Goal: Transaction & Acquisition: Purchase product/service

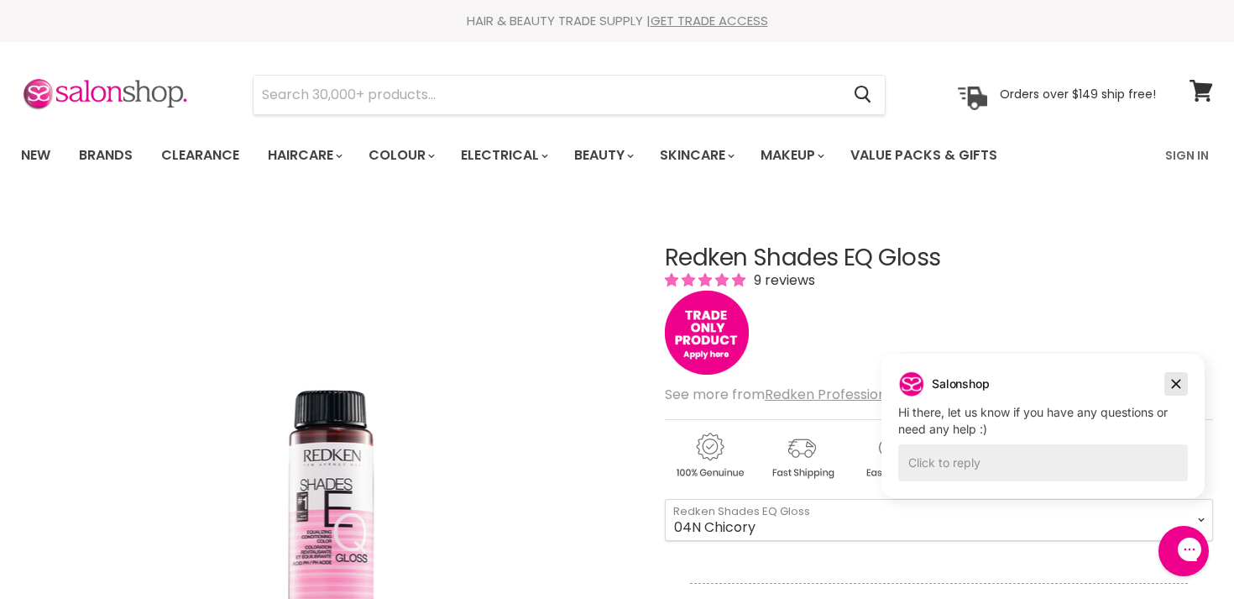
click at [1179, 385] on icon "Dismiss campaign" at bounding box center [1176, 384] width 17 height 20
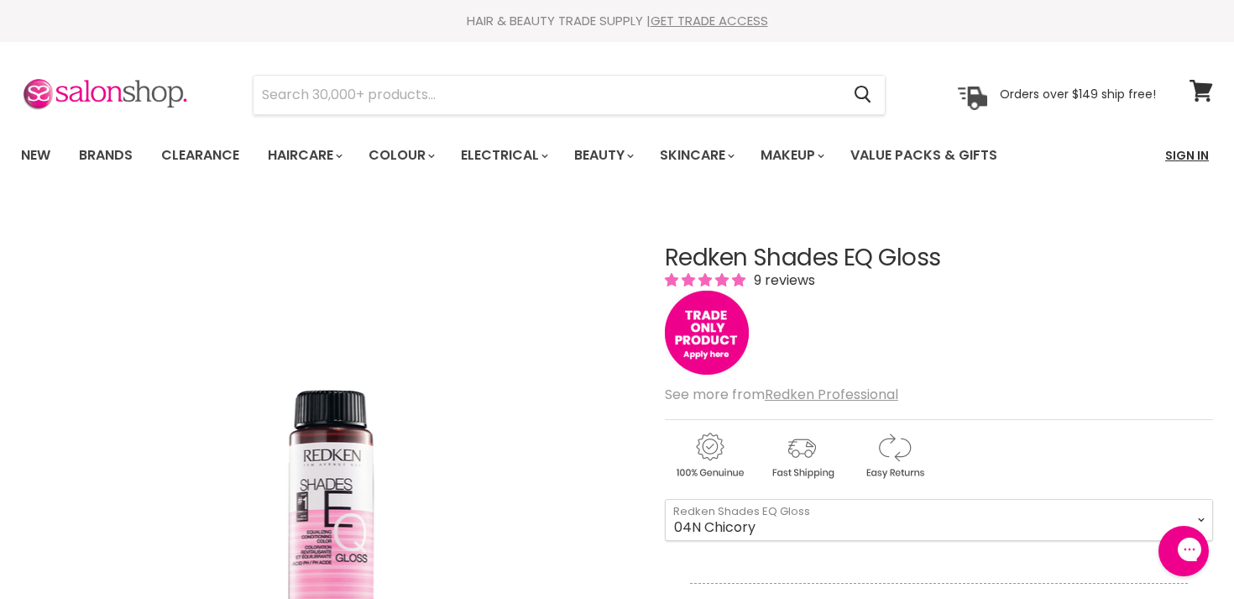
click at [1189, 149] on link "Sign In" at bounding box center [1187, 155] width 64 height 35
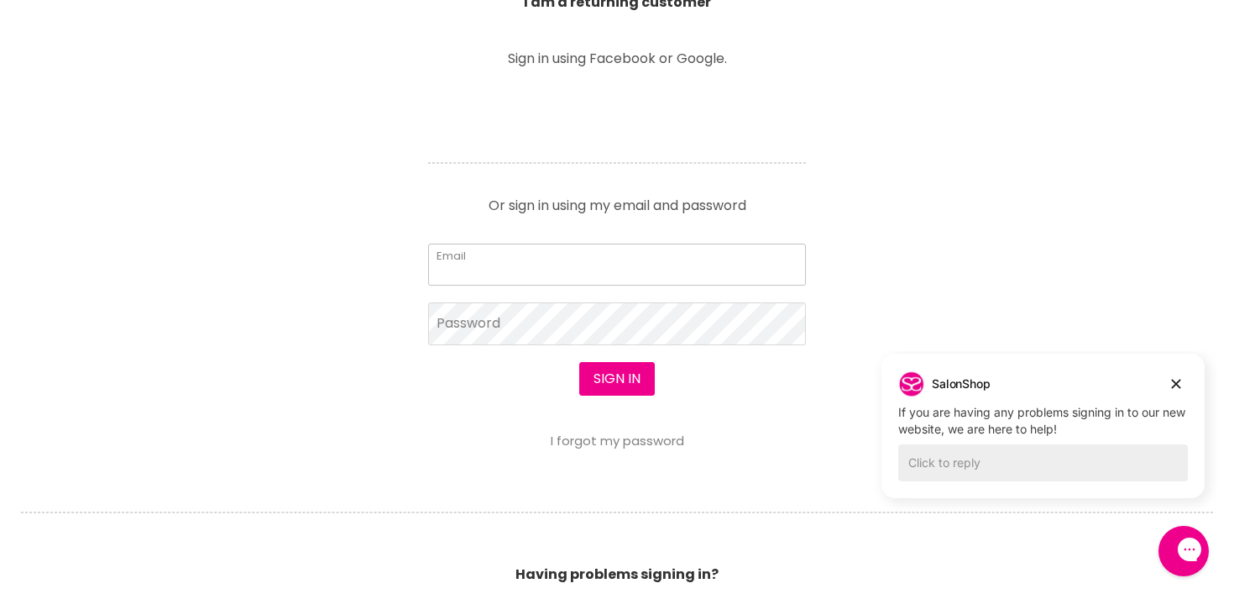
click at [664, 264] on input "Email" at bounding box center [617, 264] width 378 height 42
type input "[EMAIL_ADDRESS][DOMAIN_NAME]"
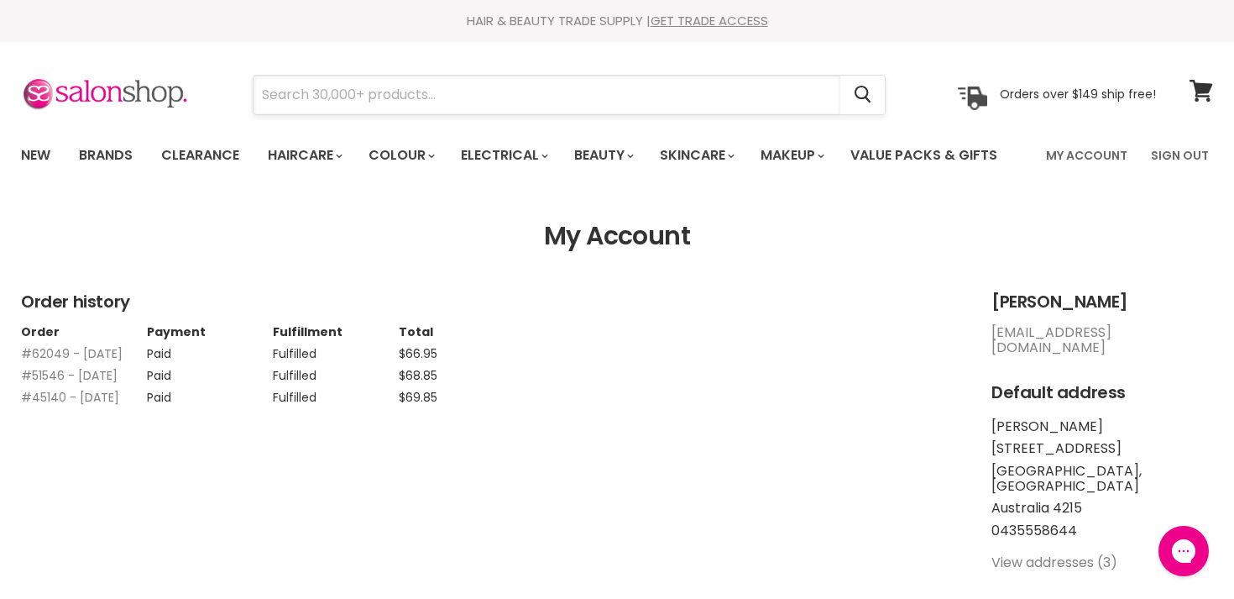
click at [335, 95] on input "Search" at bounding box center [547, 95] width 587 height 39
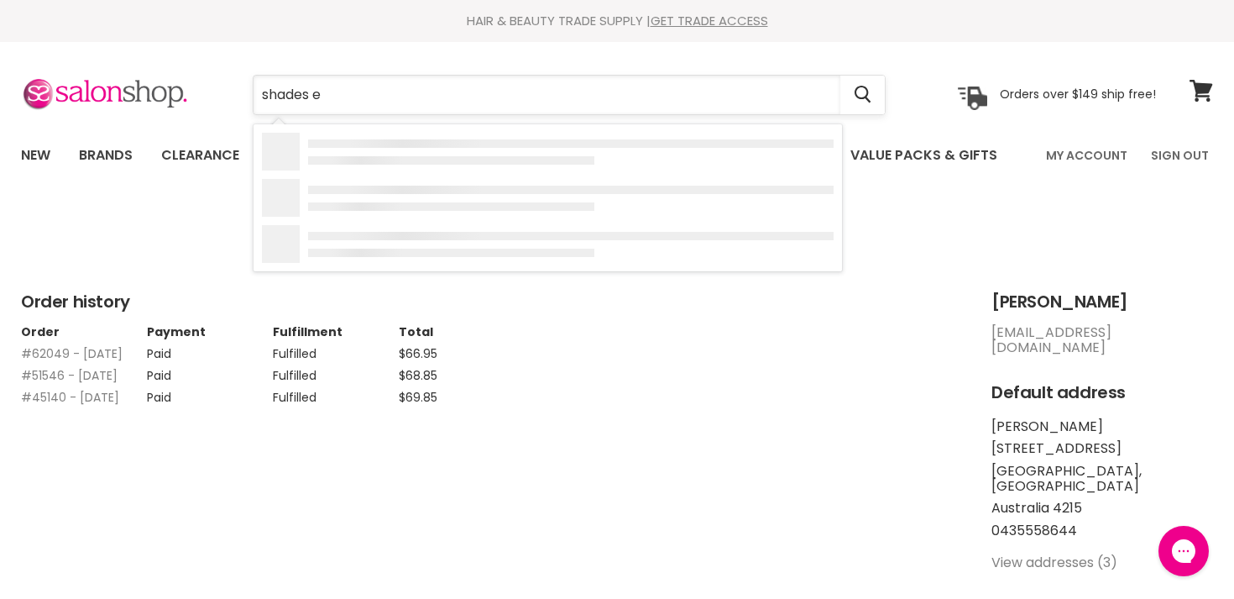
type input "shades eq"
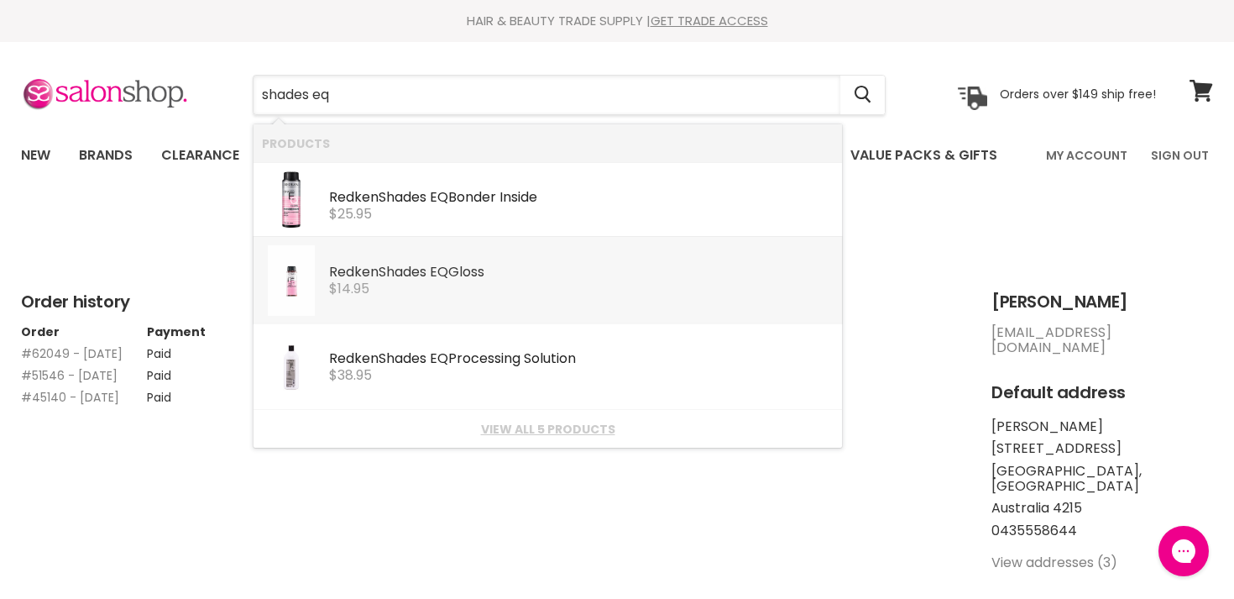
click at [410, 248] on div "Redken Shades EQ Gloss Redken Professional $14.95" at bounding box center [581, 270] width 505 height 51
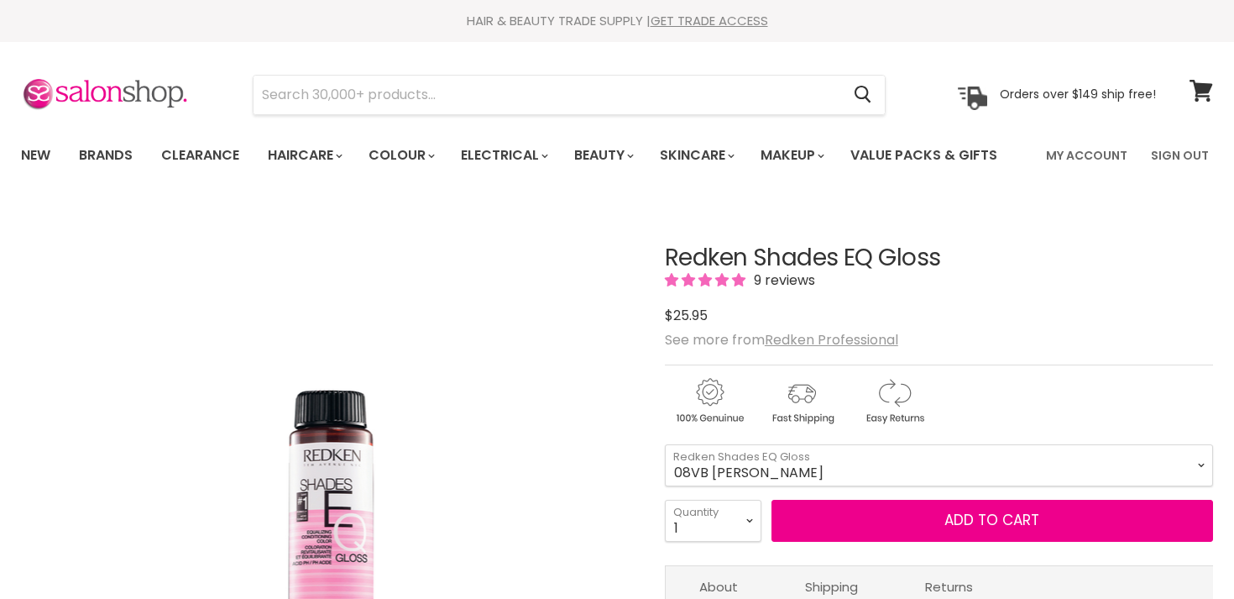
scroll to position [277, 0]
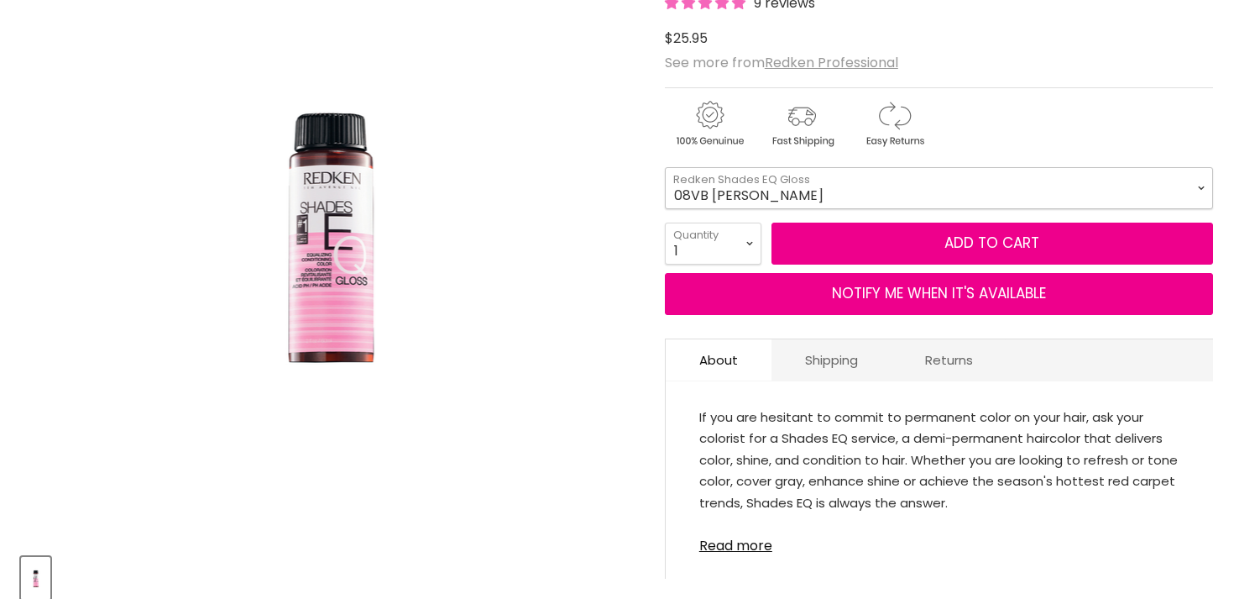
click at [810, 191] on select "08VB Violet Frost 05V Cosmic Violet 06VB Violet Lagoon 04NA Storm Cloud 06NA Gr…" at bounding box center [939, 188] width 548 height 42
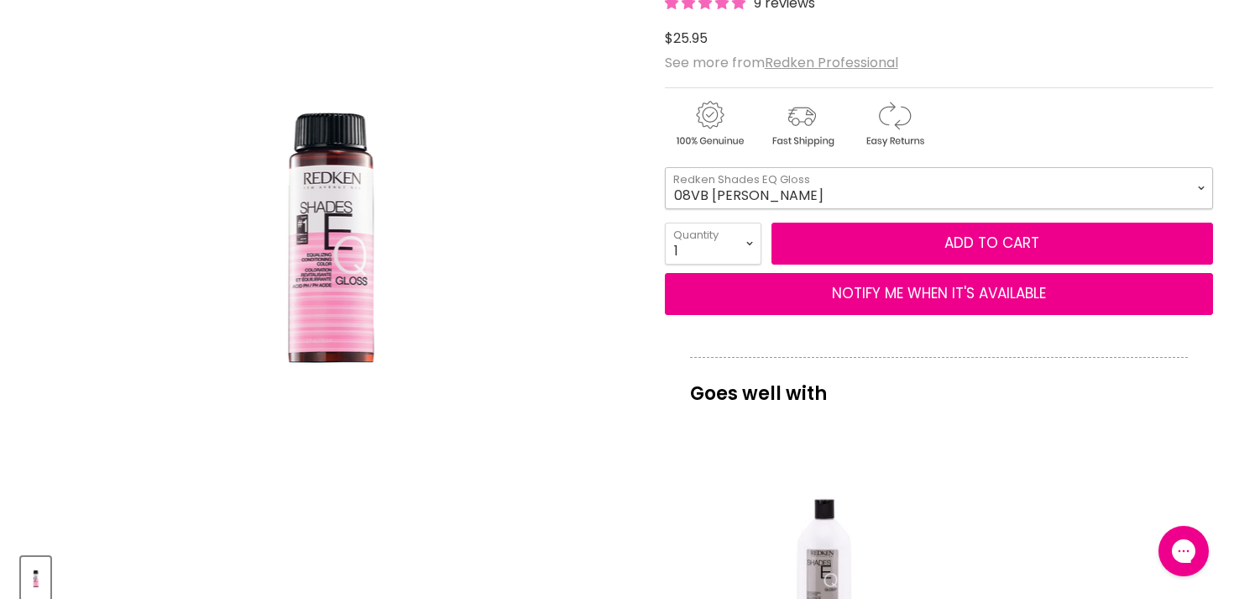
scroll to position [0, 0]
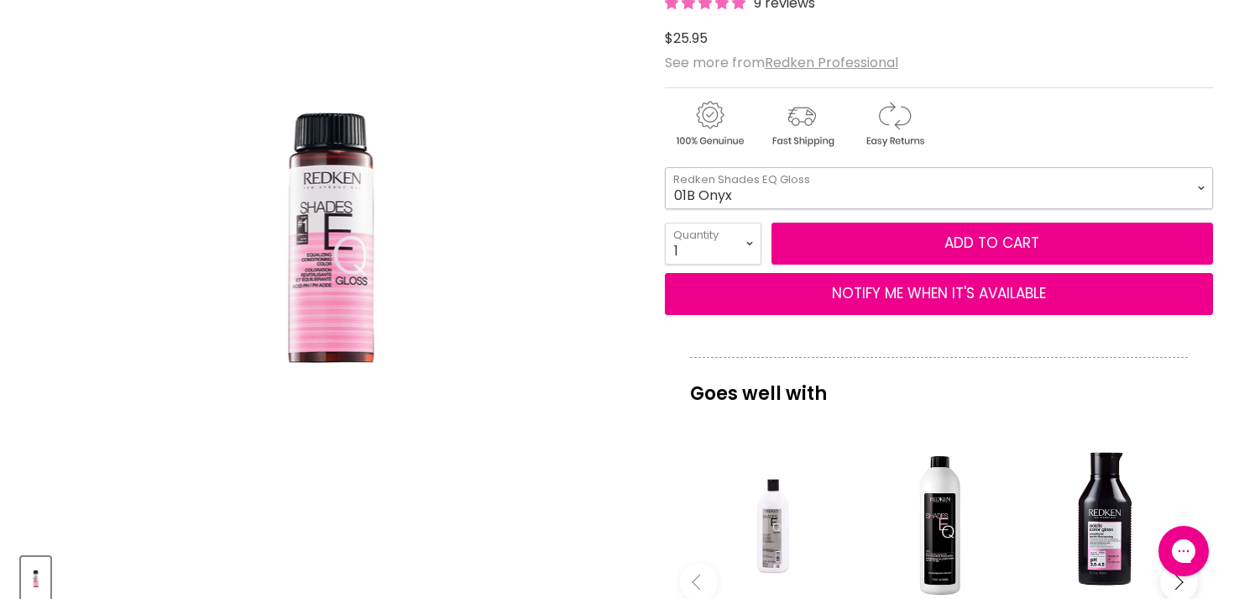
select select "01B Onyx"
click at [725, 239] on select "1 2 3 4 5 6 7 8 9 10+" at bounding box center [713, 243] width 97 height 42
select select "2"
type input "2"
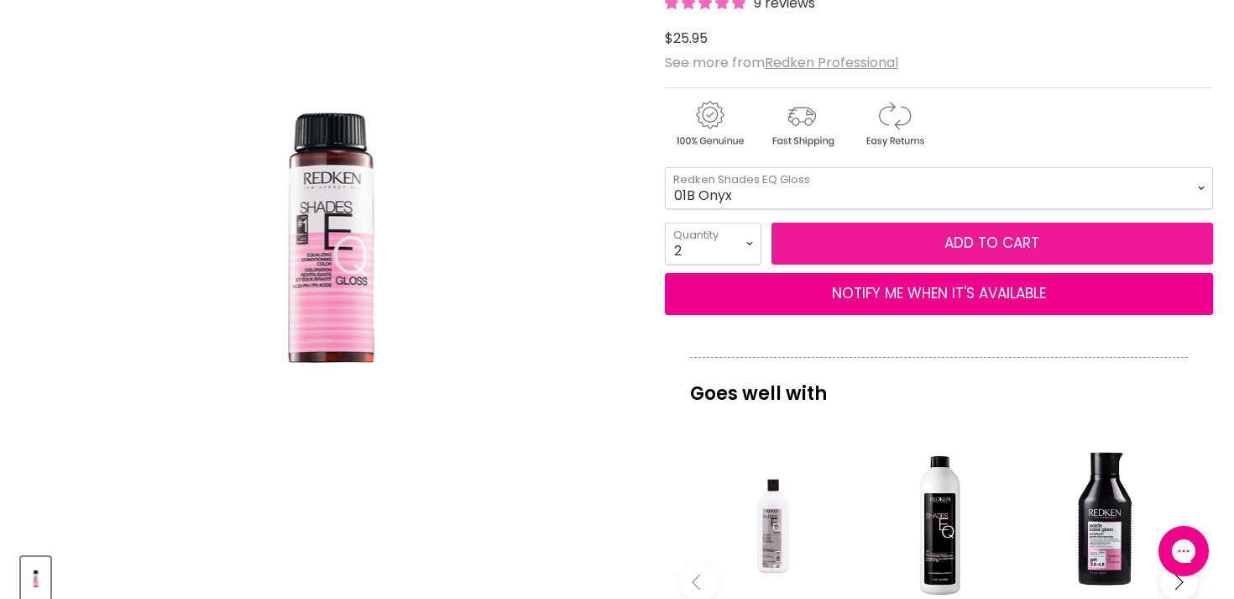
click at [852, 244] on button "Add to cart" at bounding box center [993, 243] width 442 height 42
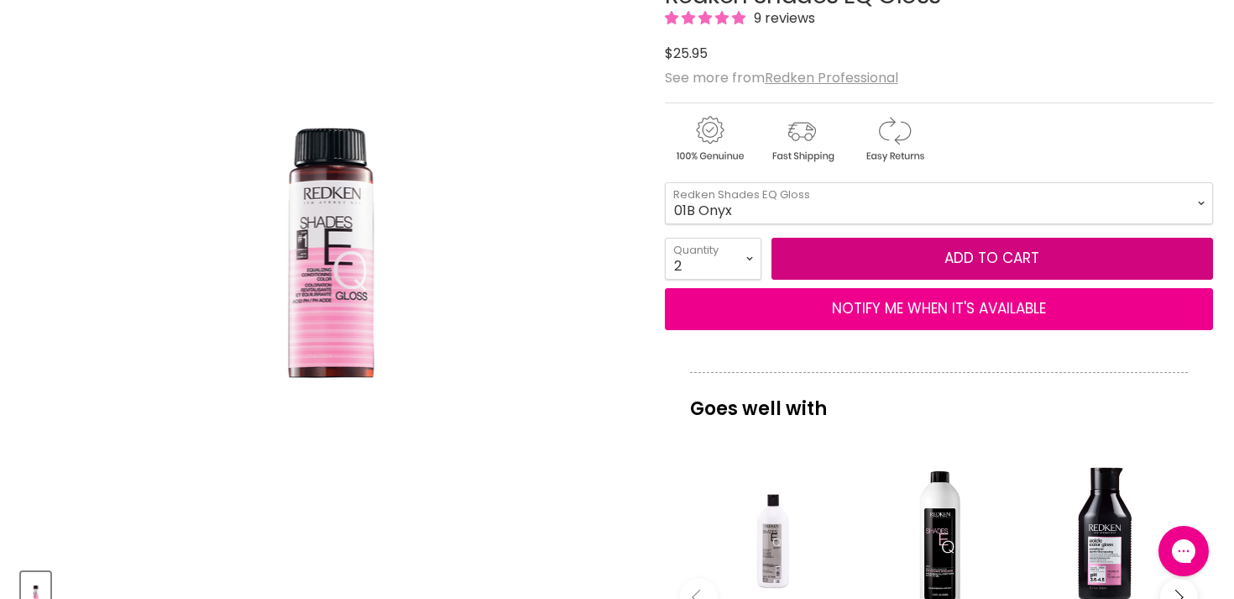
scroll to position [266, 0]
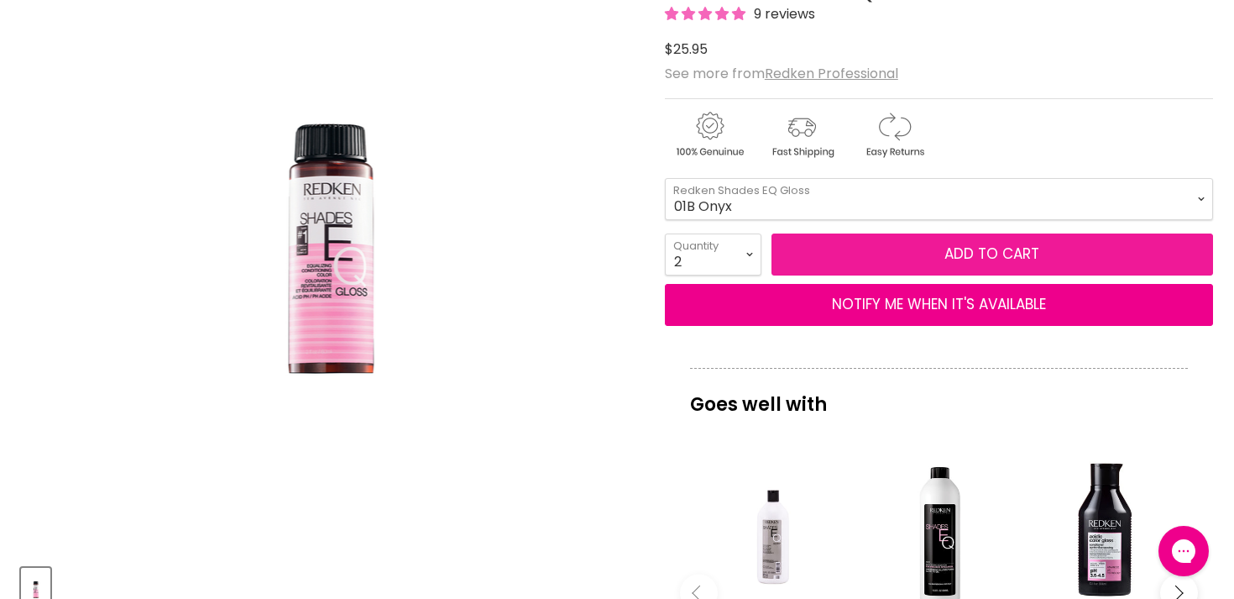
click at [986, 260] on button "Add to cart" at bounding box center [993, 254] width 442 height 42
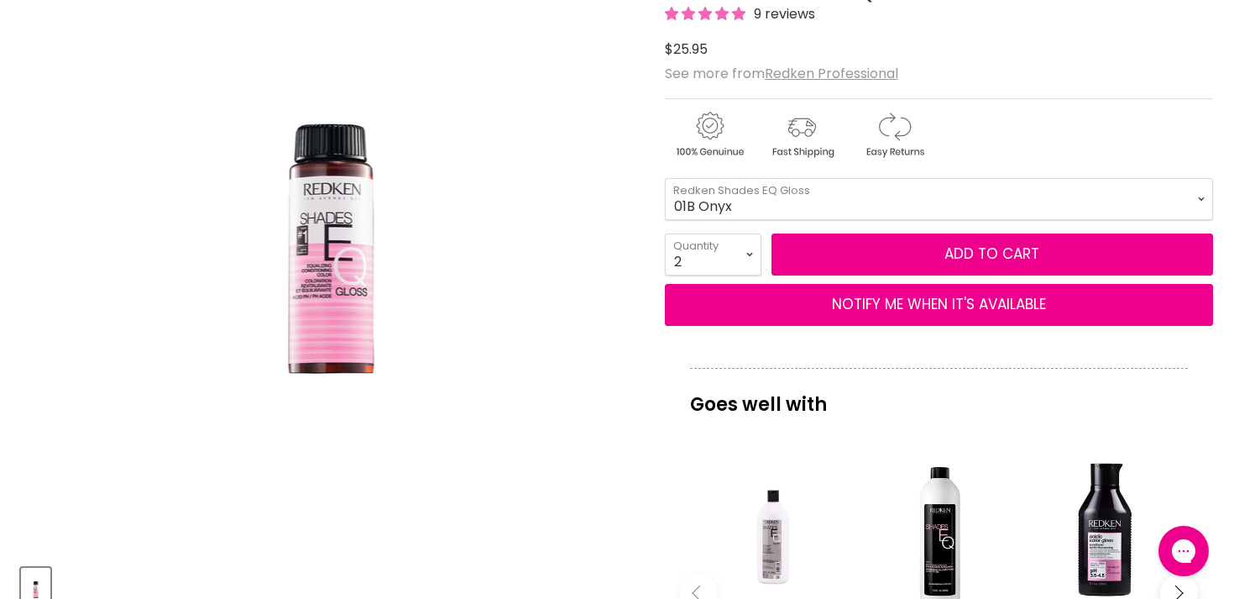
scroll to position [0, 0]
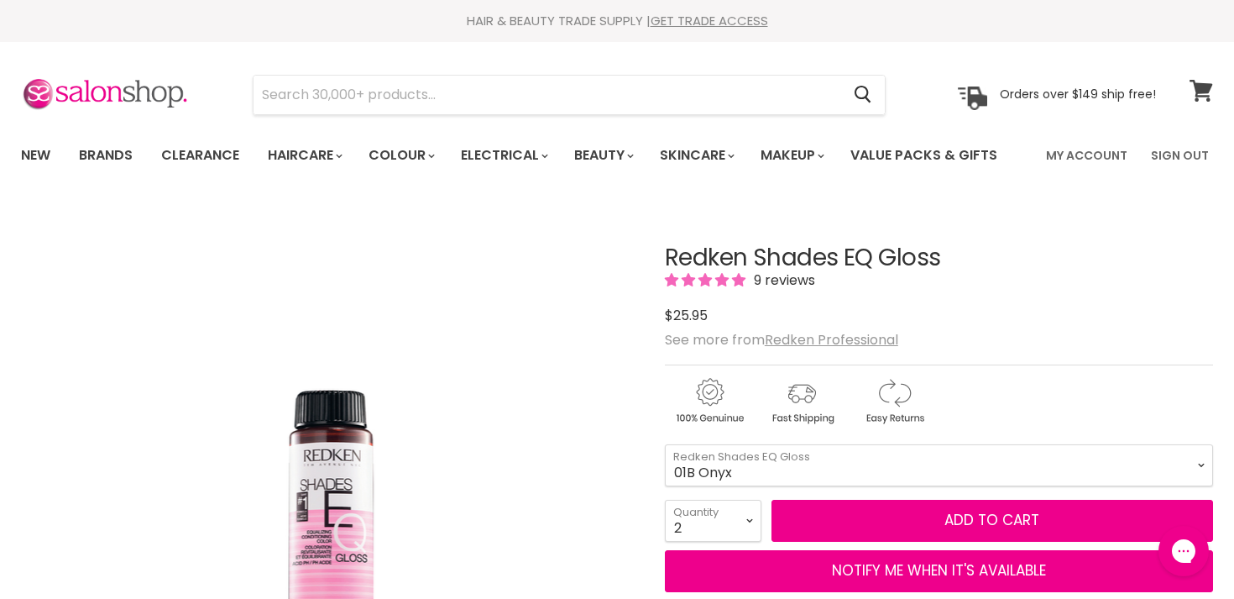
click at [1200, 85] on icon at bounding box center [1201, 91] width 23 height 22
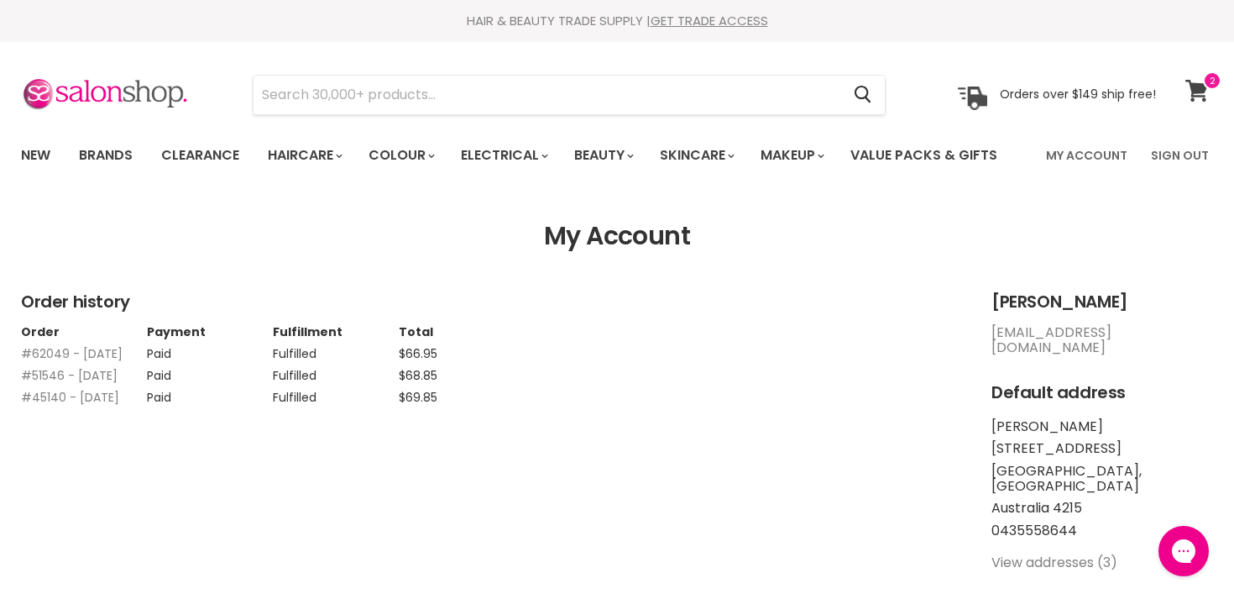
click at [1201, 87] on icon at bounding box center [1196, 91] width 23 height 22
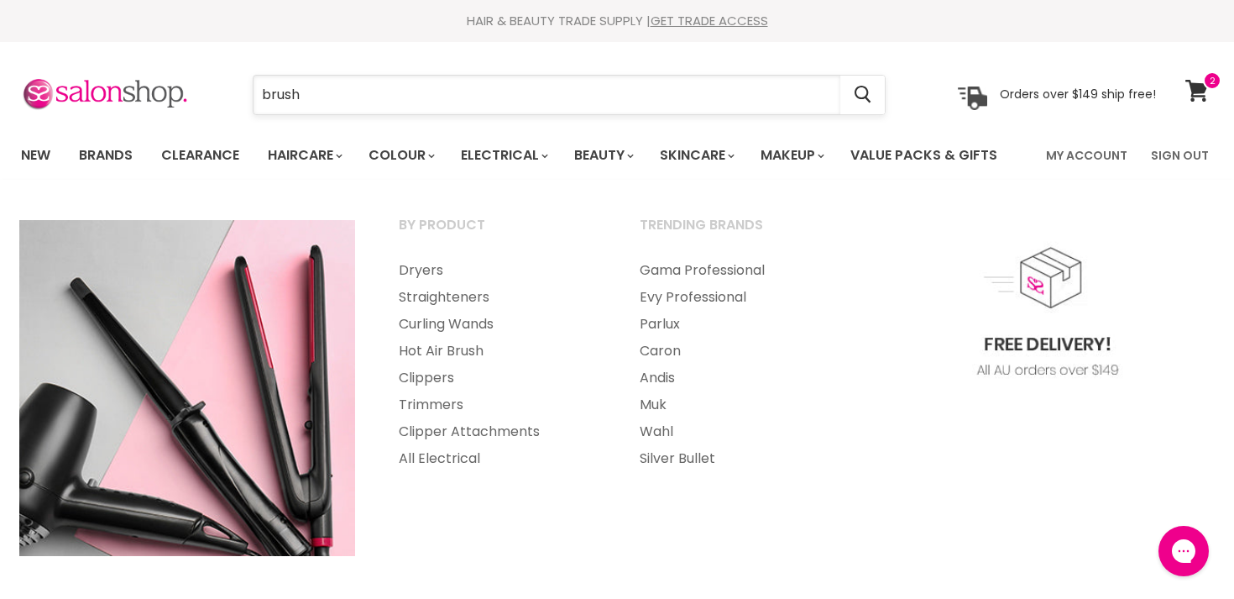
click at [571, 97] on input "brush" at bounding box center [547, 95] width 587 height 39
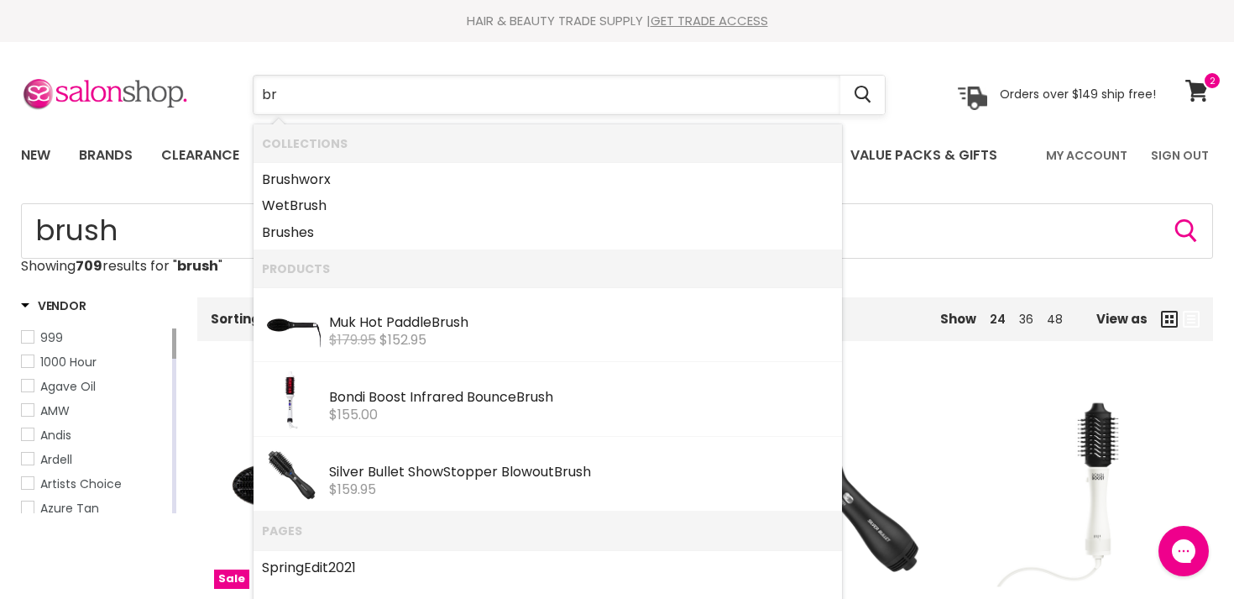
type input "b"
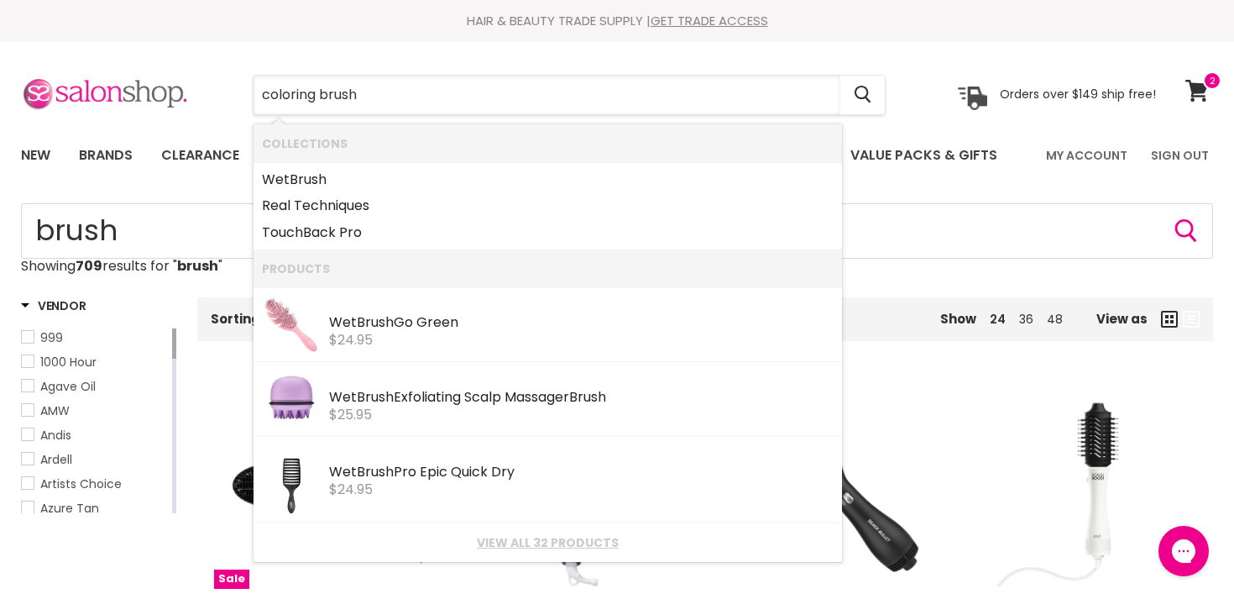
type input "coloring brush"
click at [186, 99] on img at bounding box center [105, 94] width 168 height 35
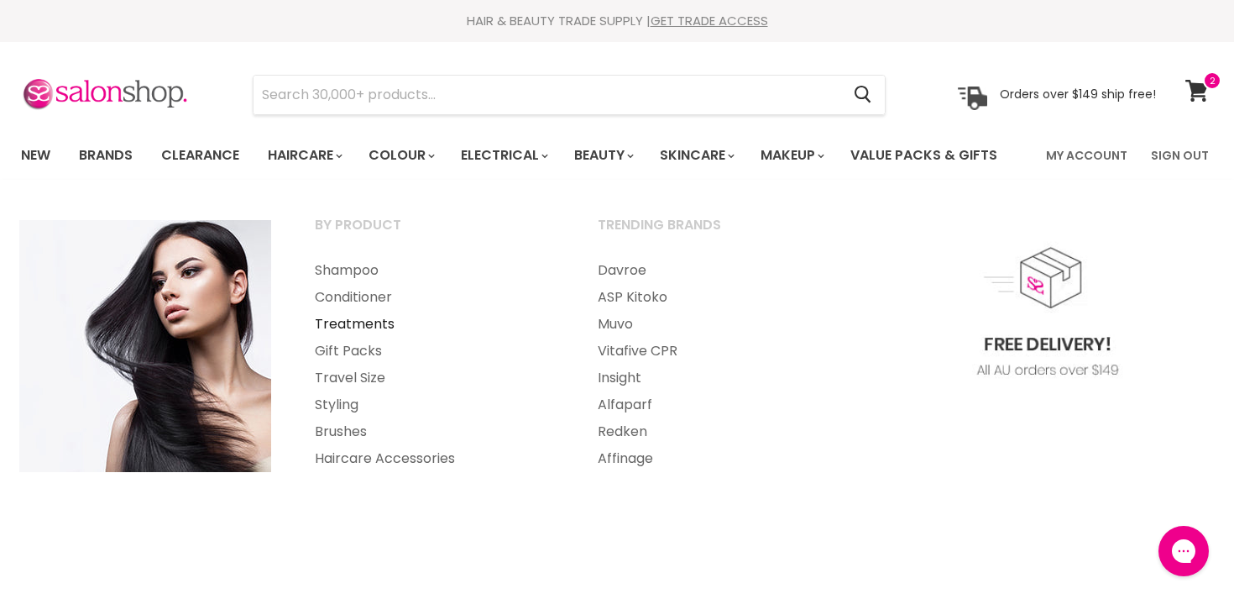
click at [372, 322] on link "Treatments" at bounding box center [434, 324] width 280 height 27
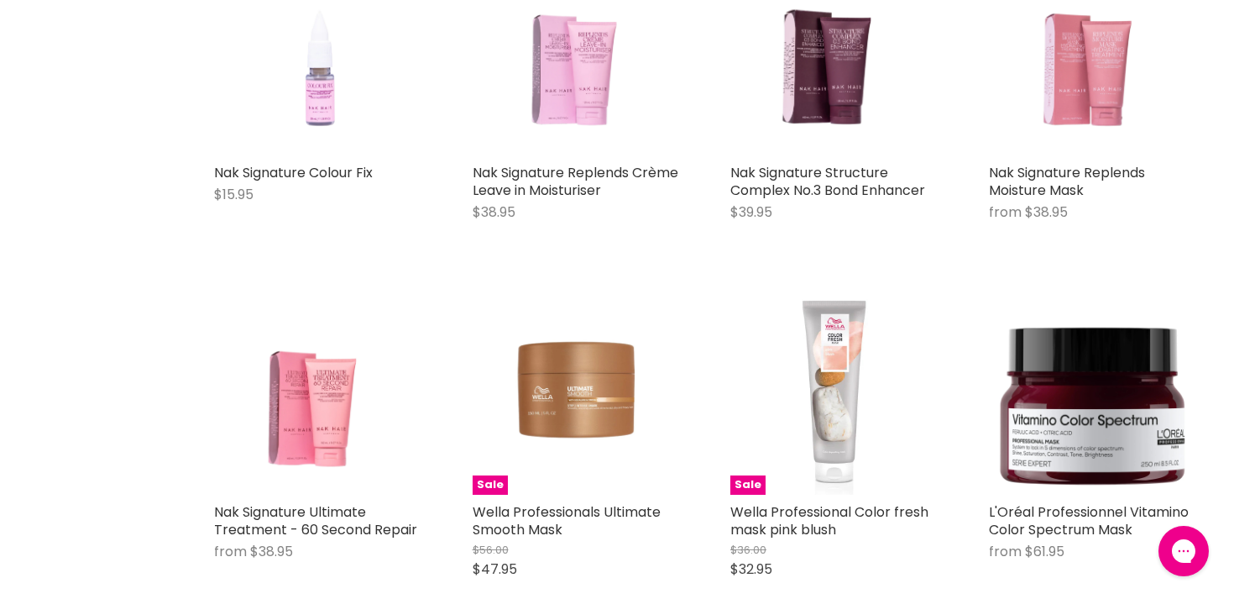
scroll to position [2453, 0]
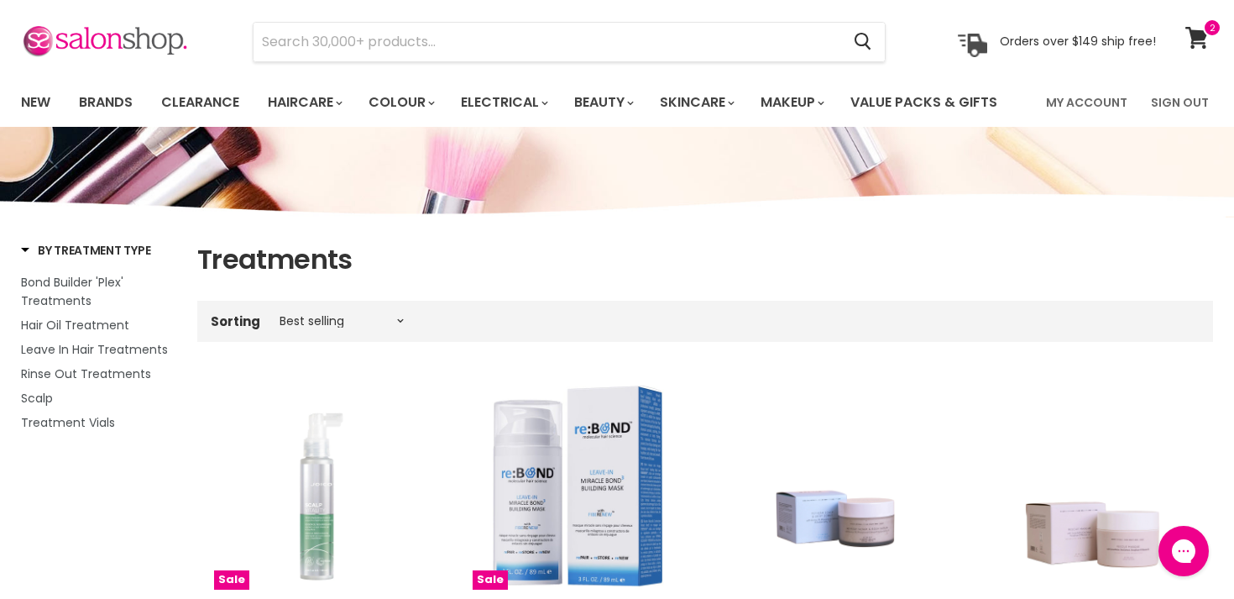
scroll to position [61, 0]
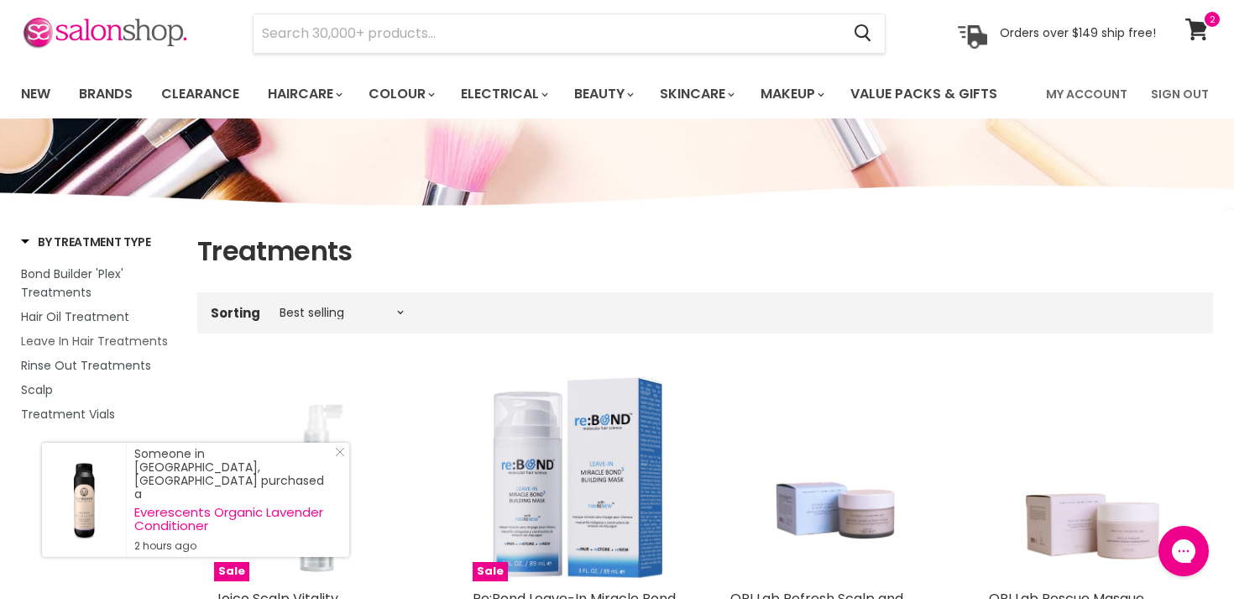
click at [96, 345] on span "Leave In Hair Treatments" at bounding box center [94, 340] width 147 height 17
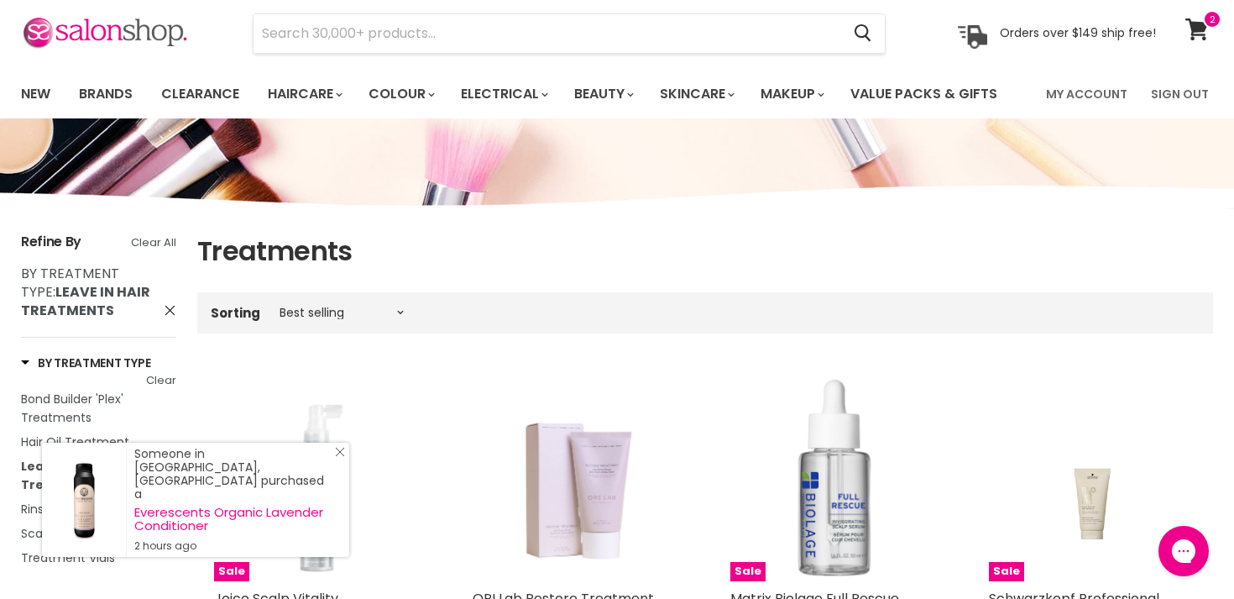
click at [342, 457] on icon "Close Icon" at bounding box center [340, 452] width 10 height 10
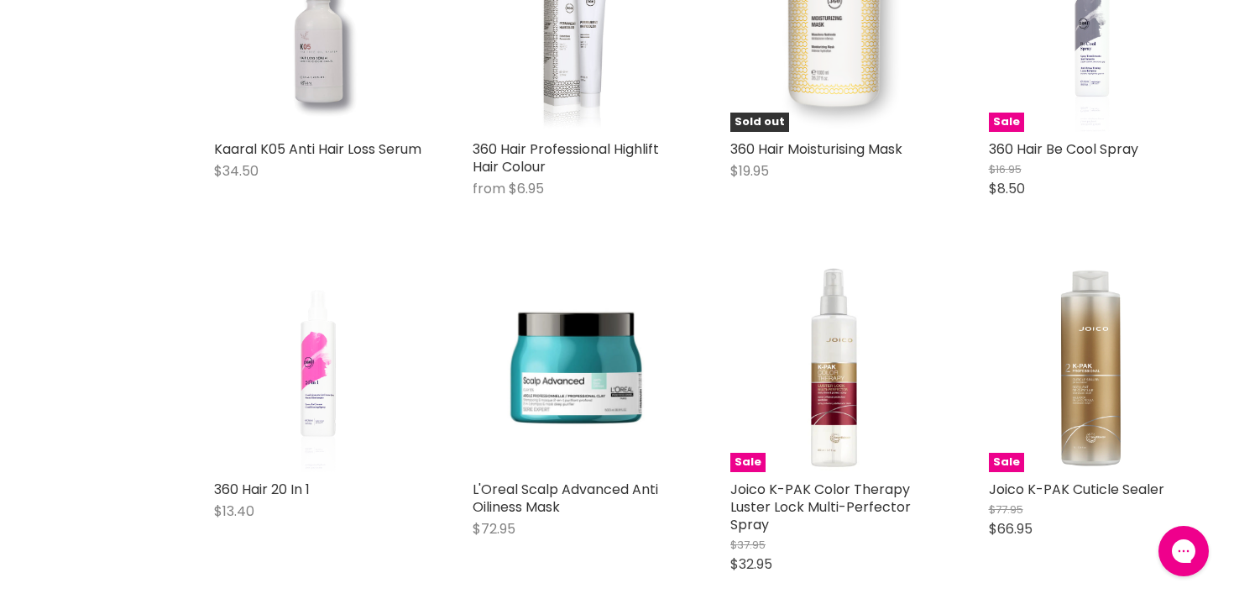
scroll to position [1978, 0]
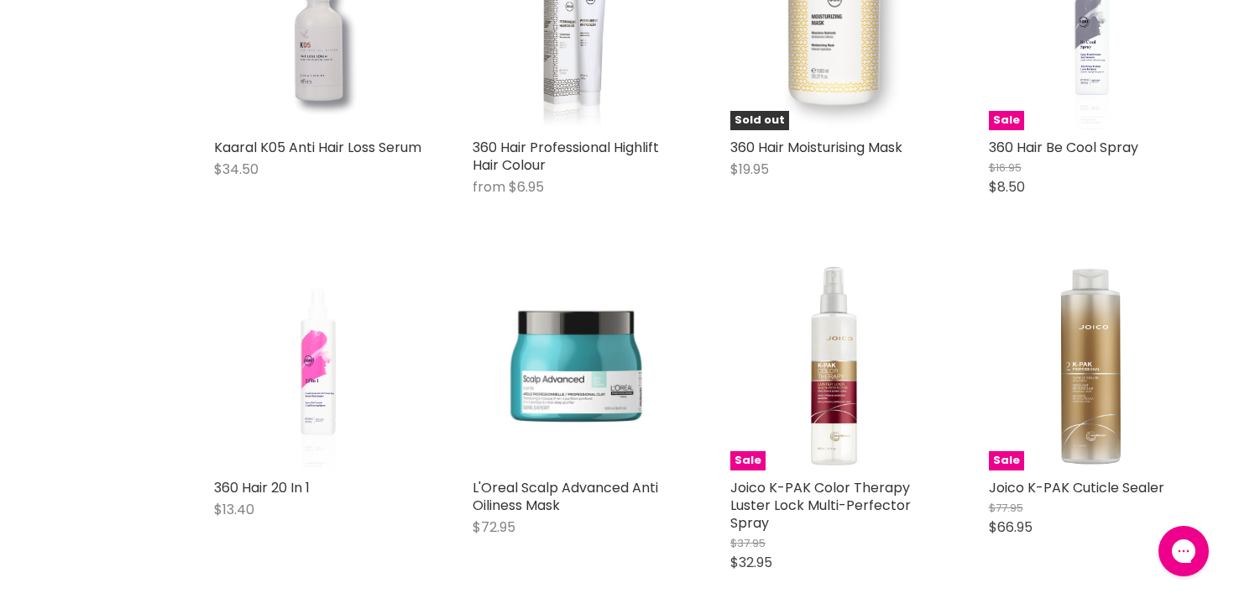
click at [579, 376] on img "Main content" at bounding box center [577, 366] width 208 height 159
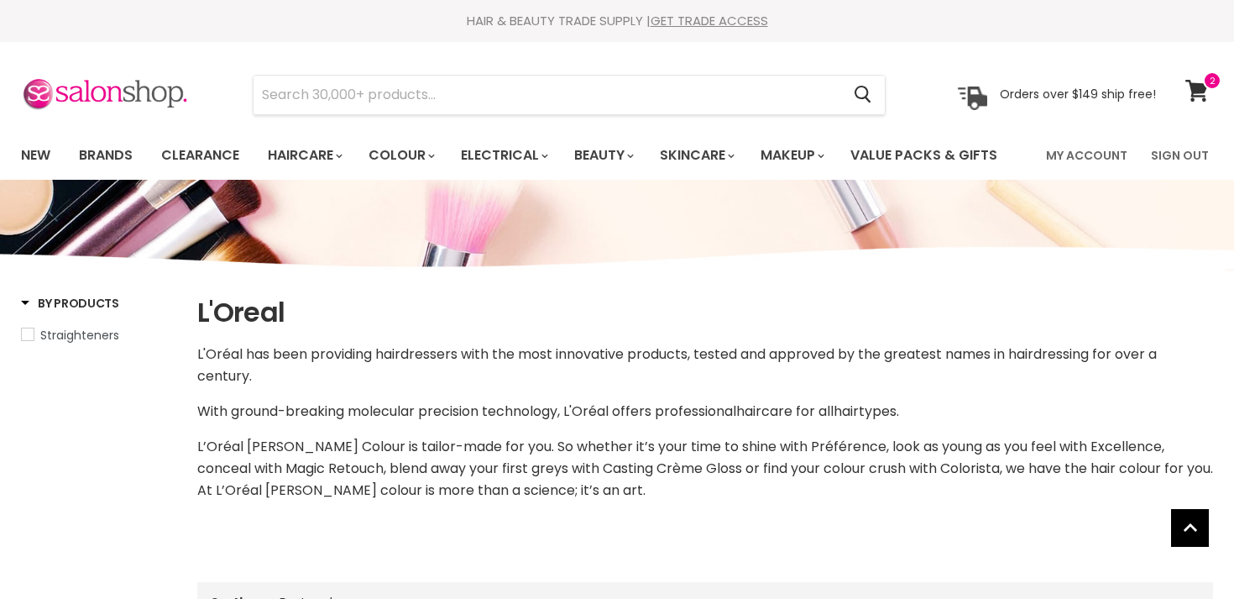
select select "manual"
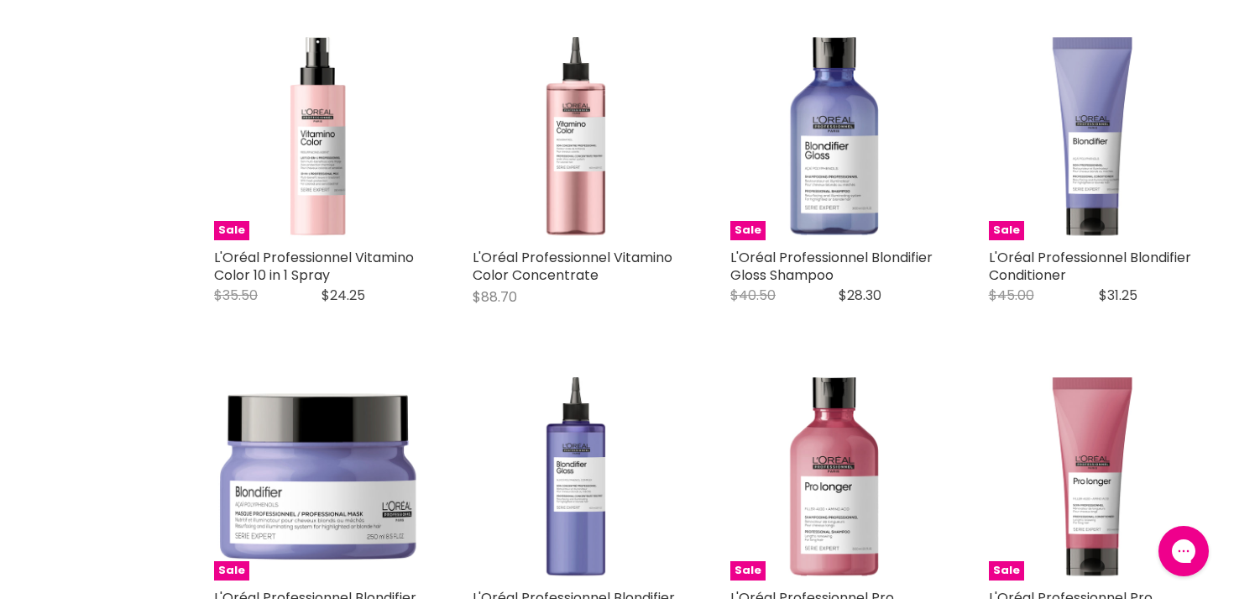
scroll to position [1410, 0]
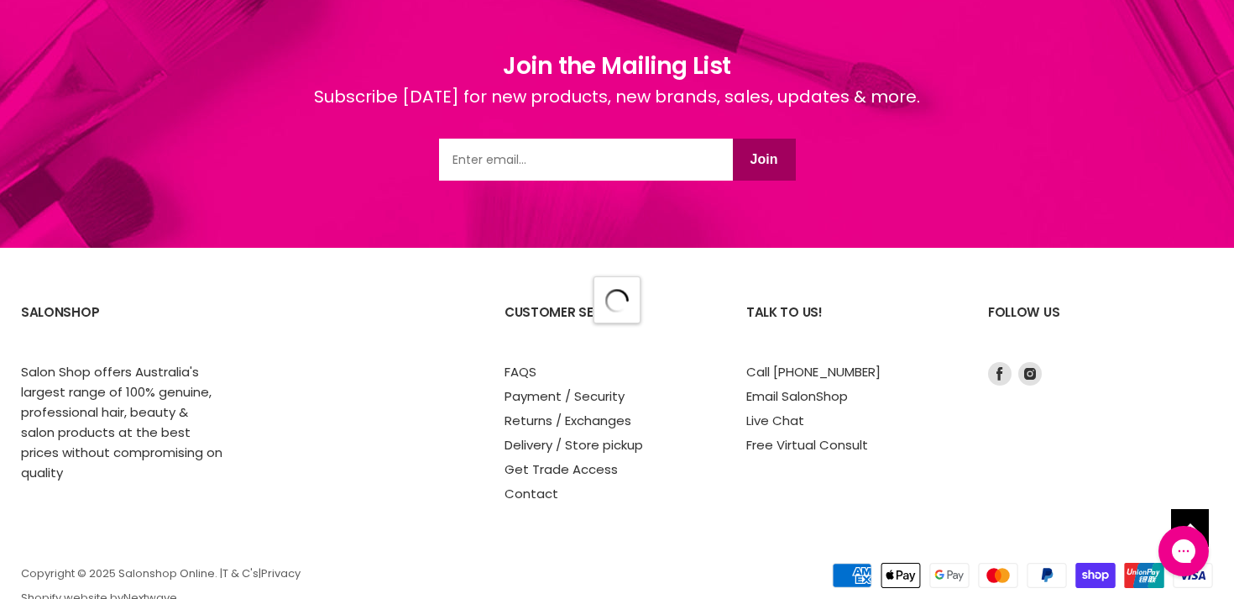
select select "manual"
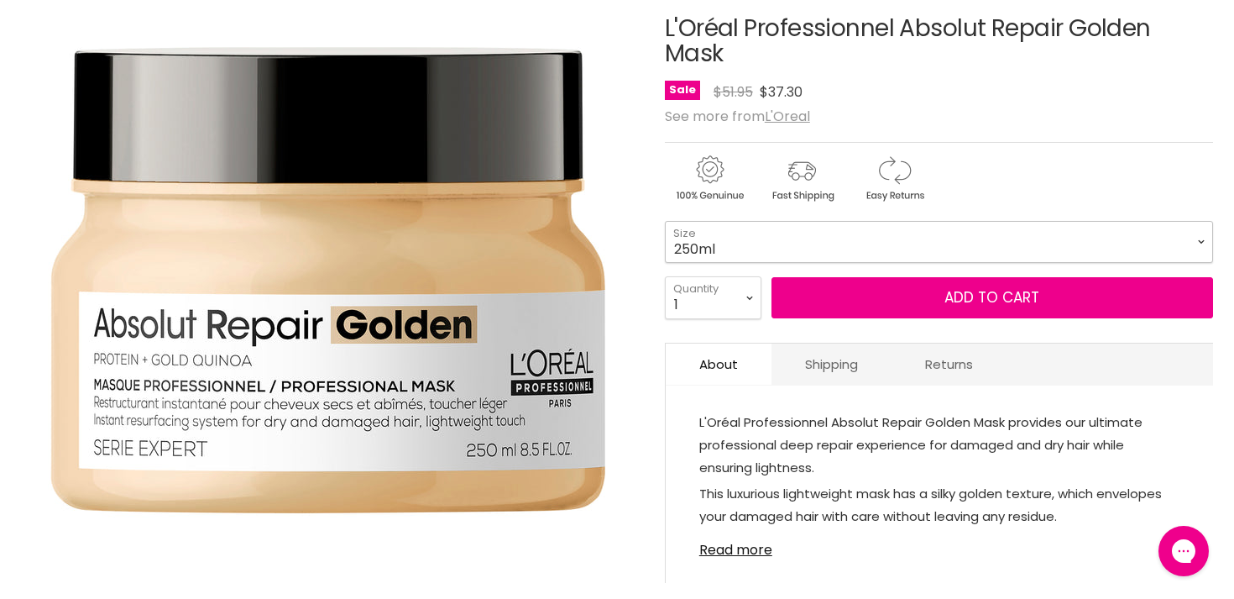
click at [937, 238] on select "250ml 500ml" at bounding box center [939, 242] width 548 height 42
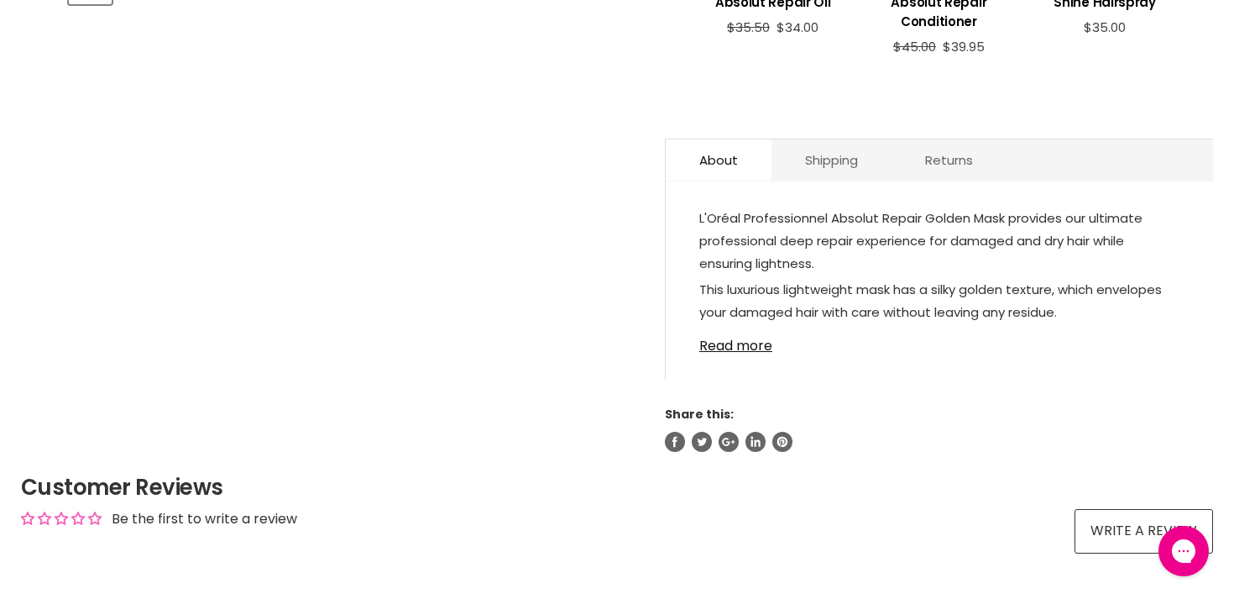
scroll to position [1001, 0]
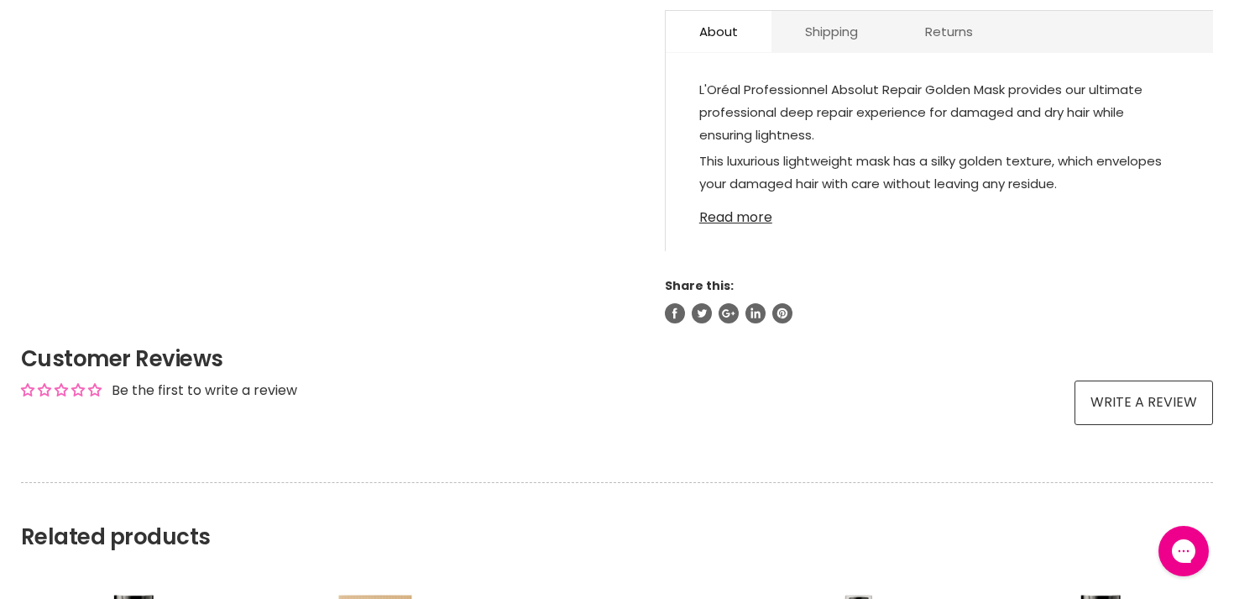
click at [735, 217] on link "Read more" at bounding box center [939, 212] width 480 height 25
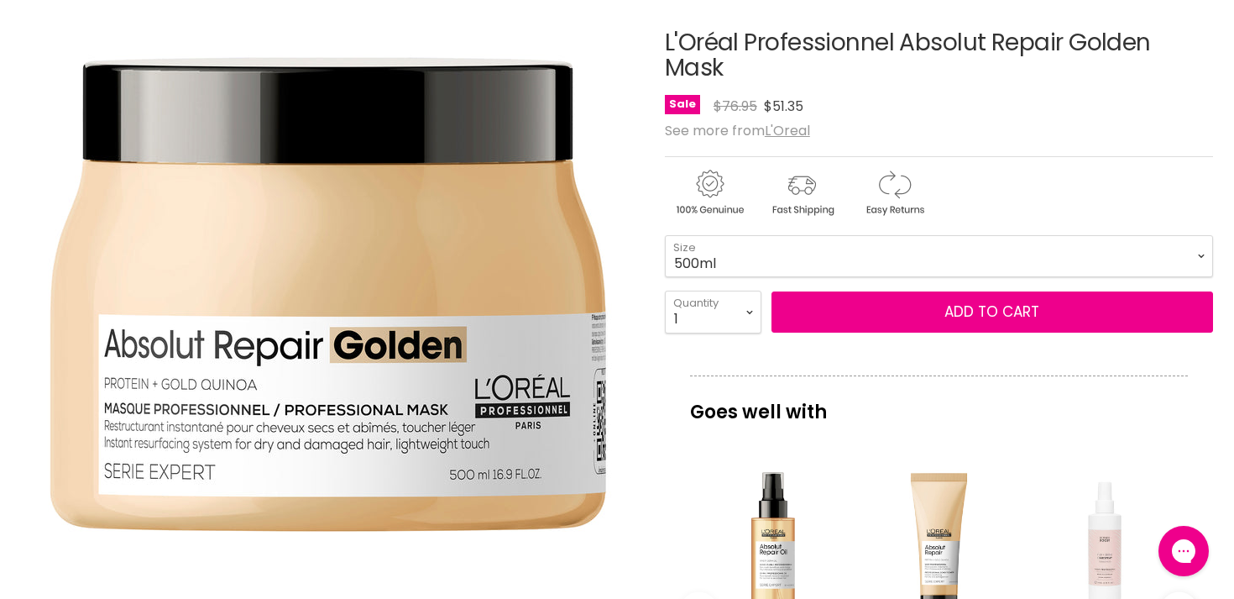
scroll to position [213, 0]
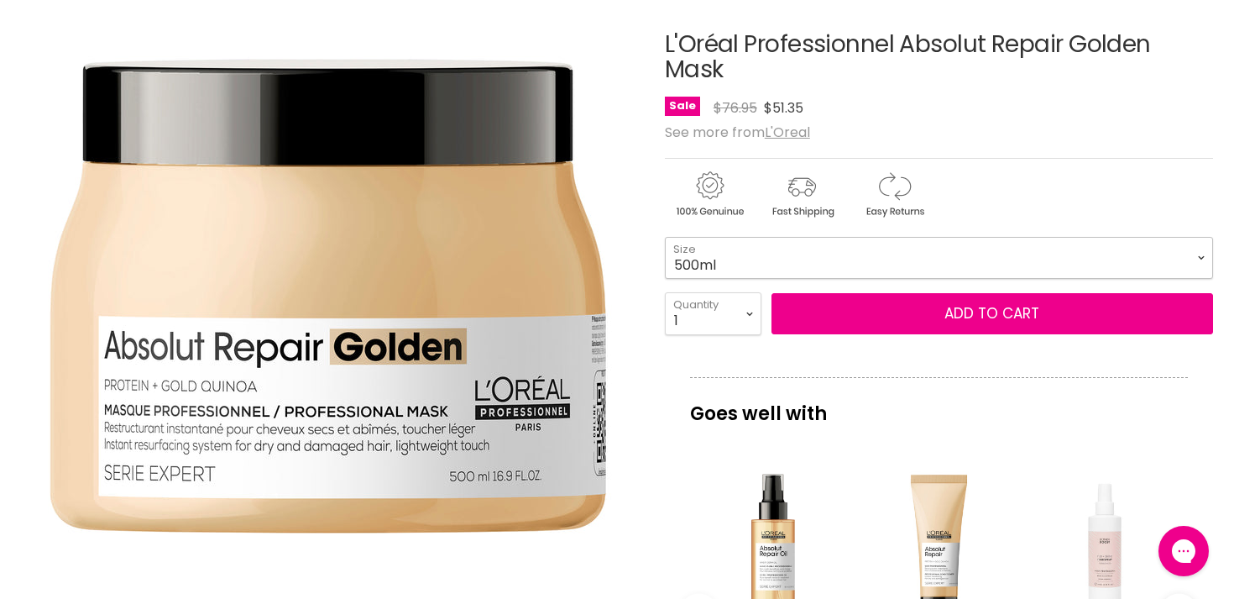
click at [914, 257] on select "250ml 500ml" at bounding box center [939, 258] width 548 height 42
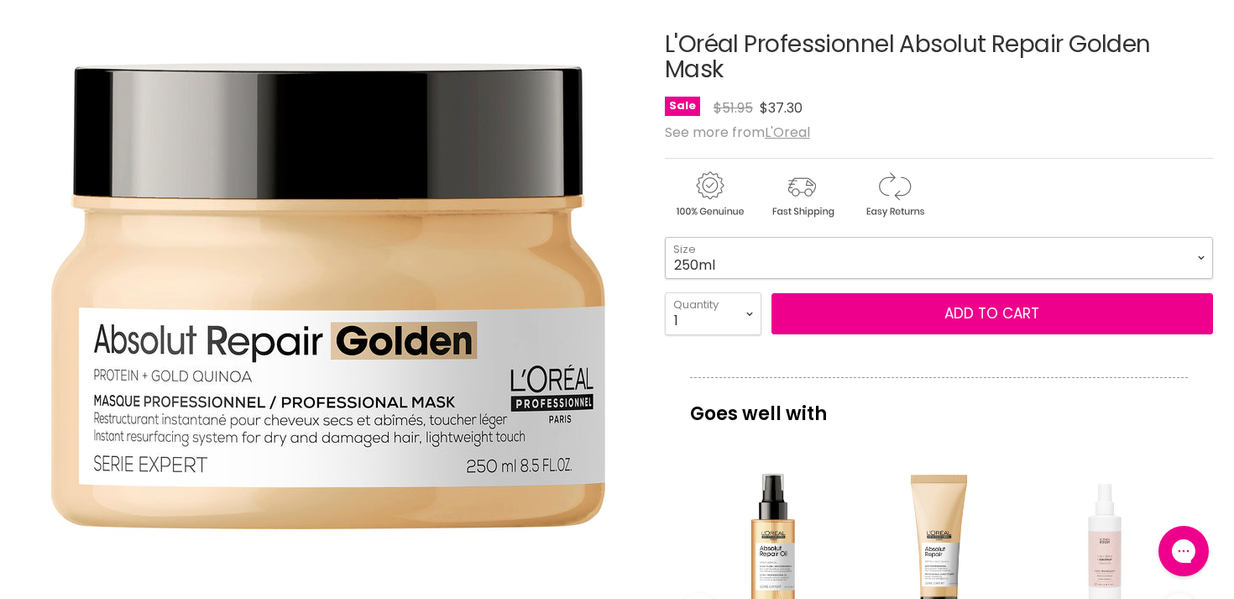
click at [871, 252] on select "250ml 500ml" at bounding box center [939, 258] width 548 height 42
select select "500ml"
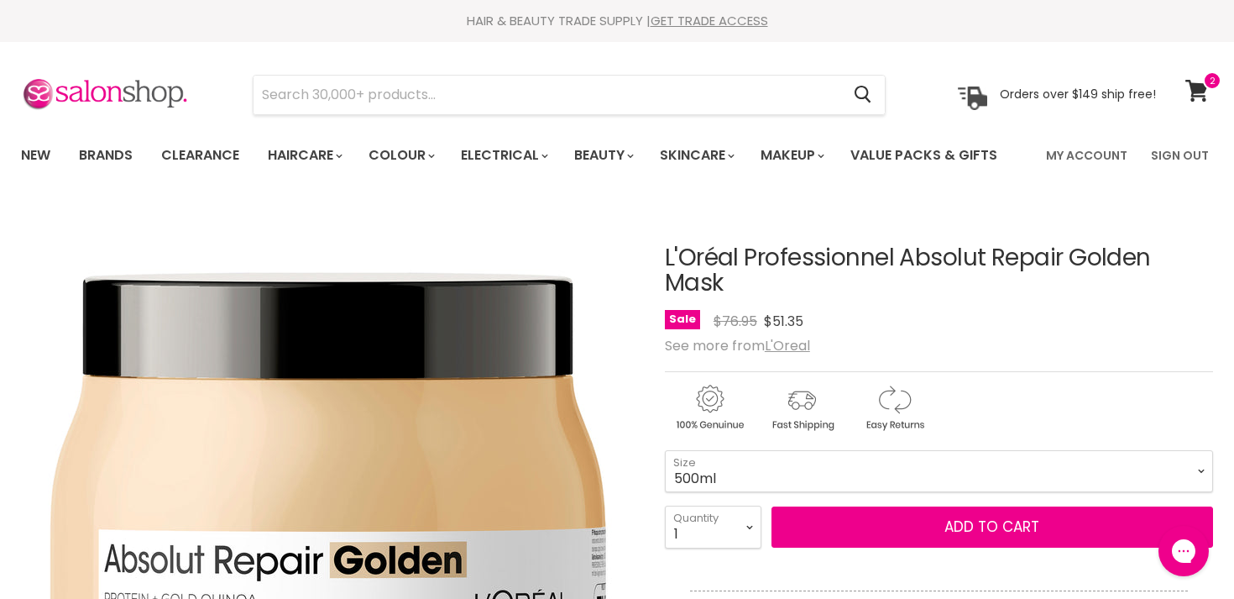
drag, startPoint x: 660, startPoint y: 260, endPoint x: 791, endPoint y: 289, distance: 134.0
copy div "L'Oréal Professionnel Absolut Repair Golden Mask"
click at [1197, 80] on icon at bounding box center [1197, 91] width 24 height 22
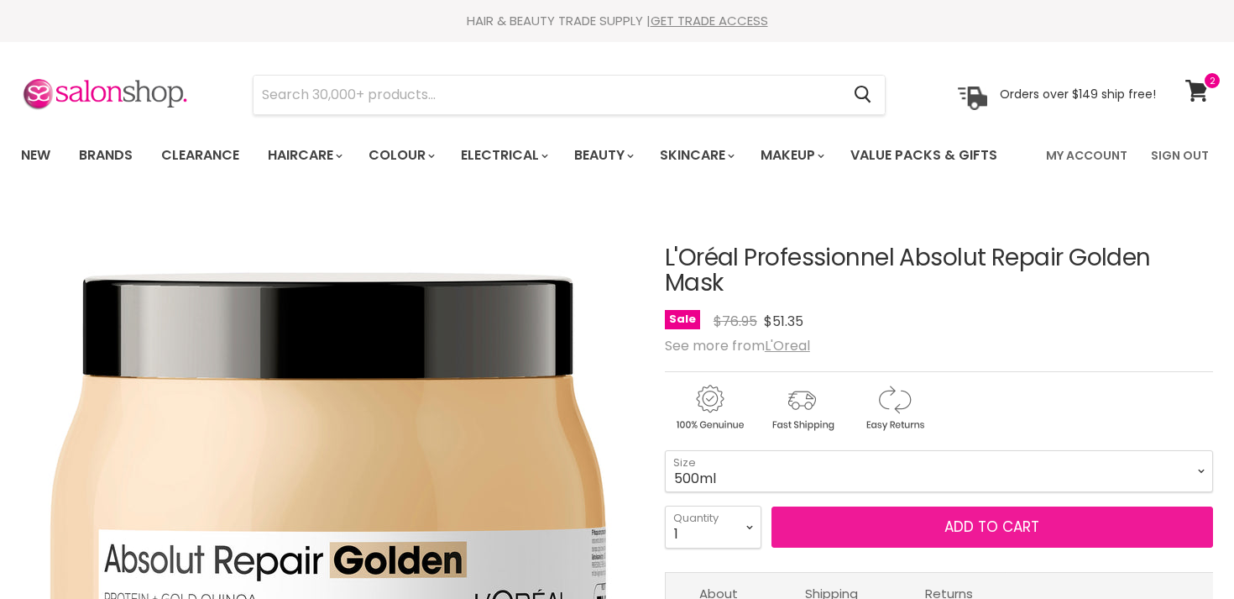
click at [876, 526] on button "Add to cart" at bounding box center [993, 527] width 442 height 42
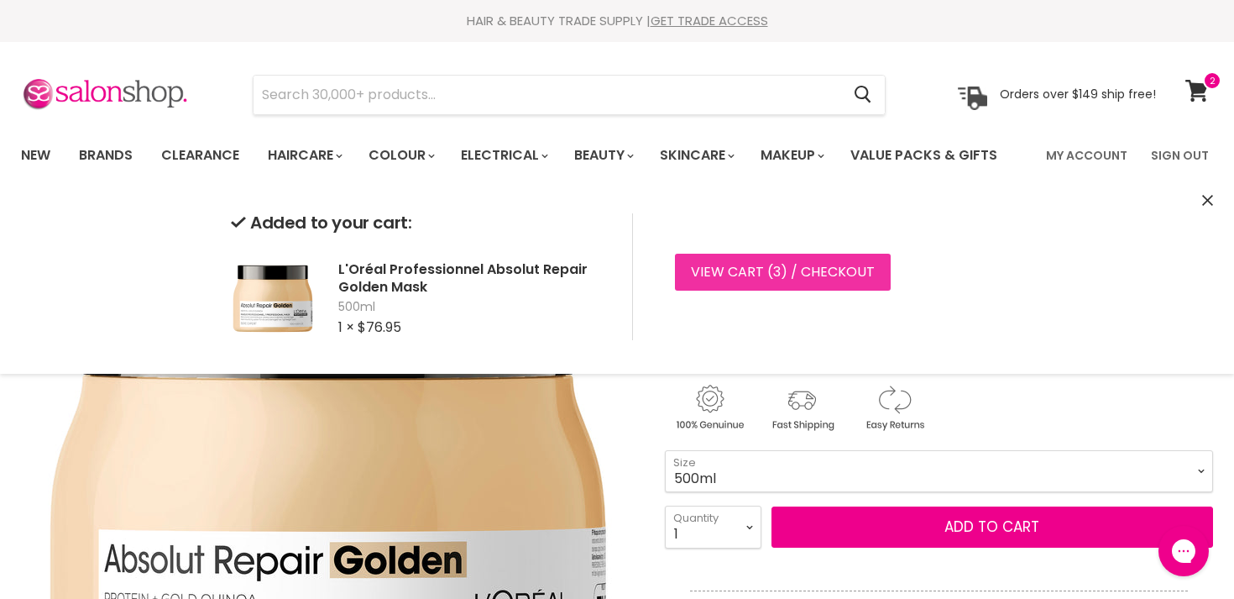
click at [817, 277] on link "View cart ( 3 ) / Checkout" at bounding box center [783, 272] width 216 height 37
